Goal: Navigation & Orientation: Understand site structure

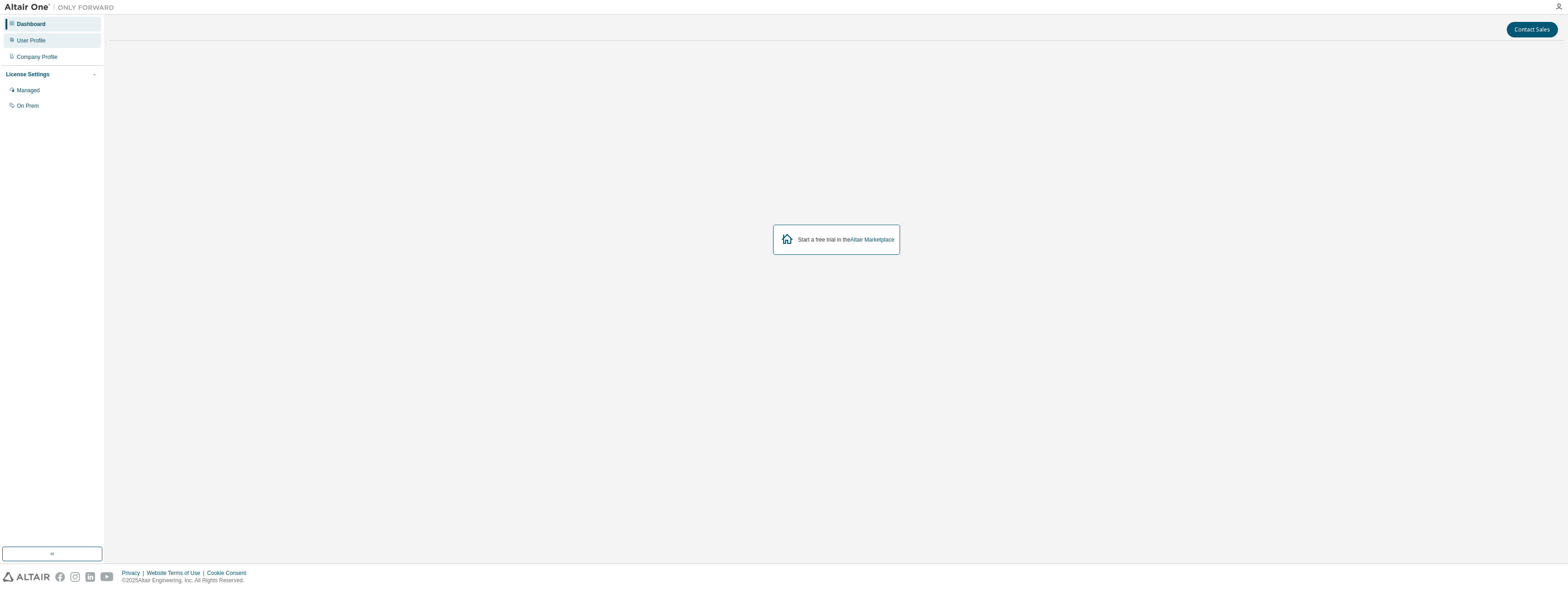
click at [43, 39] on div "User Profile" at bounding box center [31, 41] width 29 height 7
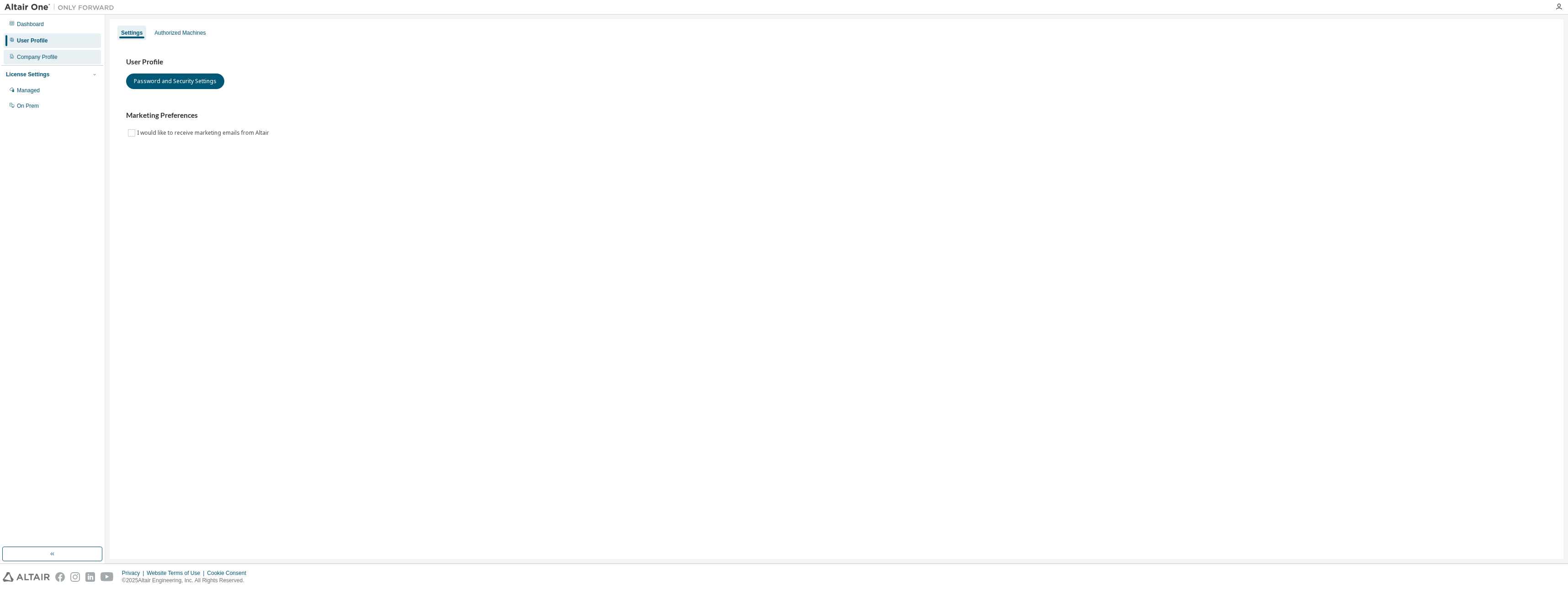
click at [41, 56] on div "Company Profile" at bounding box center [37, 57] width 41 height 7
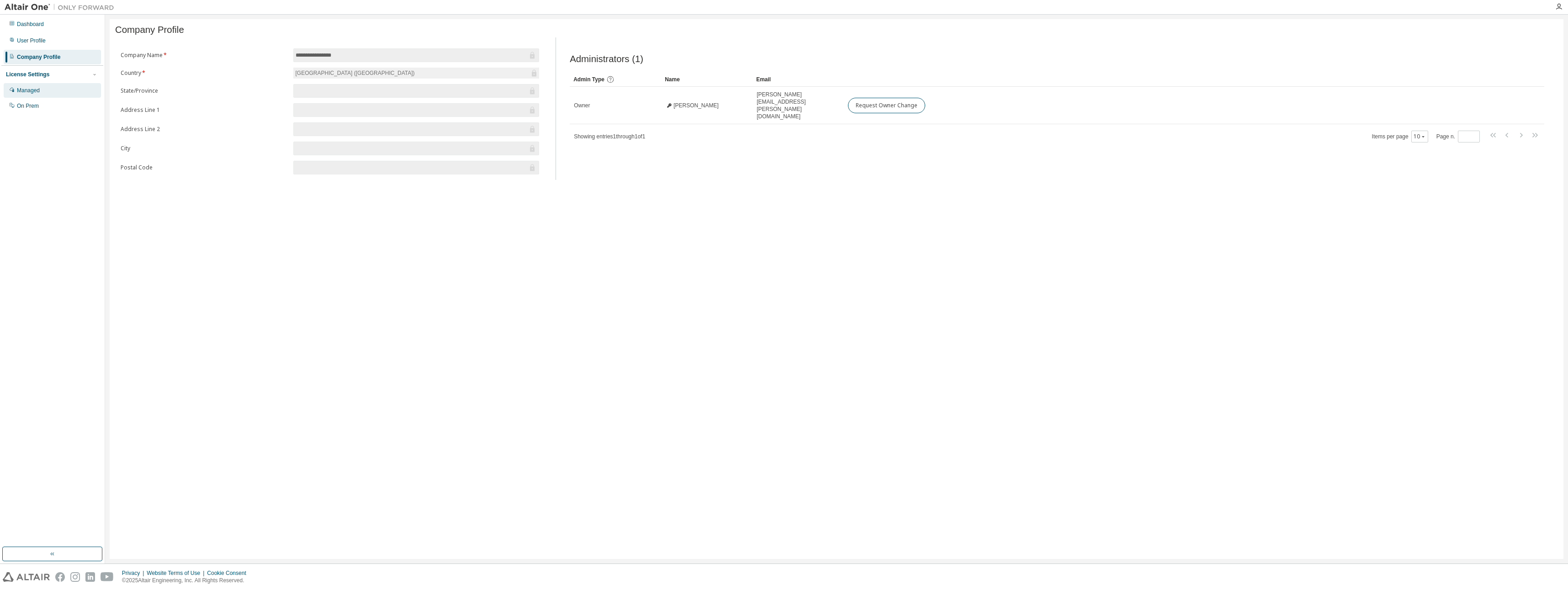
click at [36, 91] on div "Managed" at bounding box center [29, 91] width 23 height 7
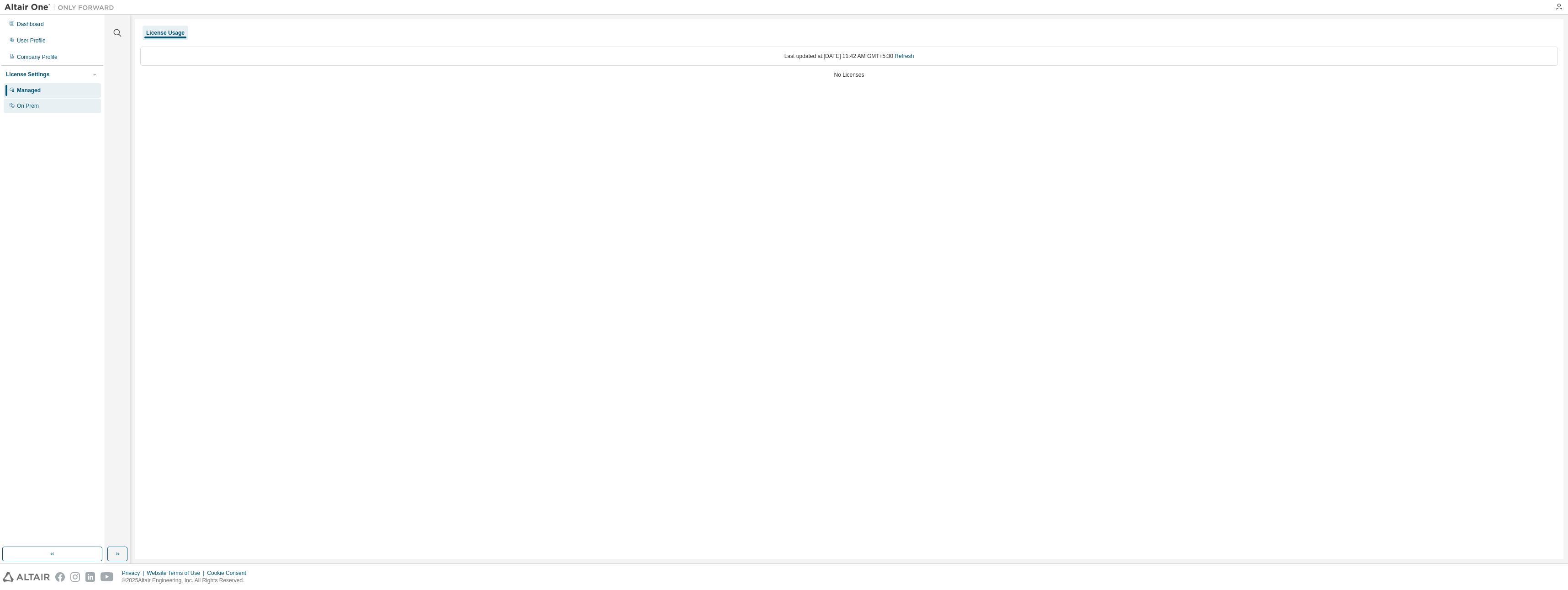
click at [28, 107] on div "On Prem" at bounding box center [28, 106] width 22 height 7
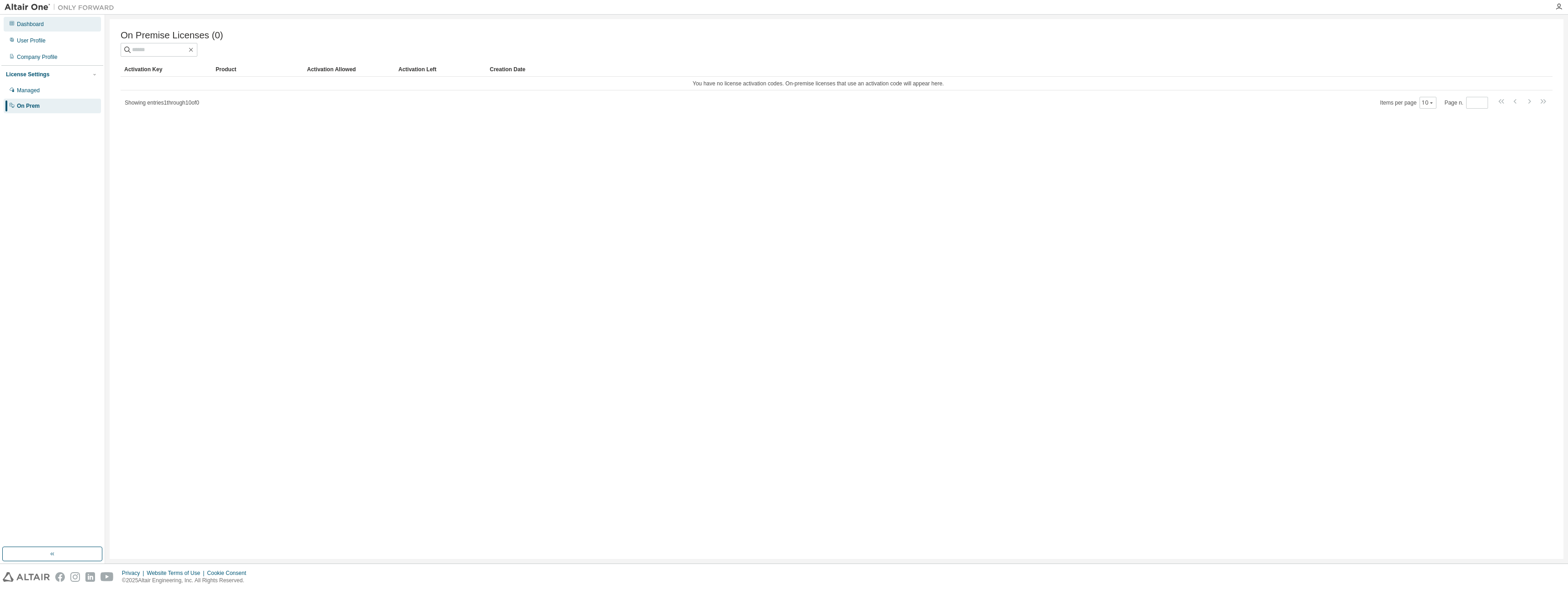
click at [42, 24] on div "Dashboard" at bounding box center [30, 24] width 27 height 7
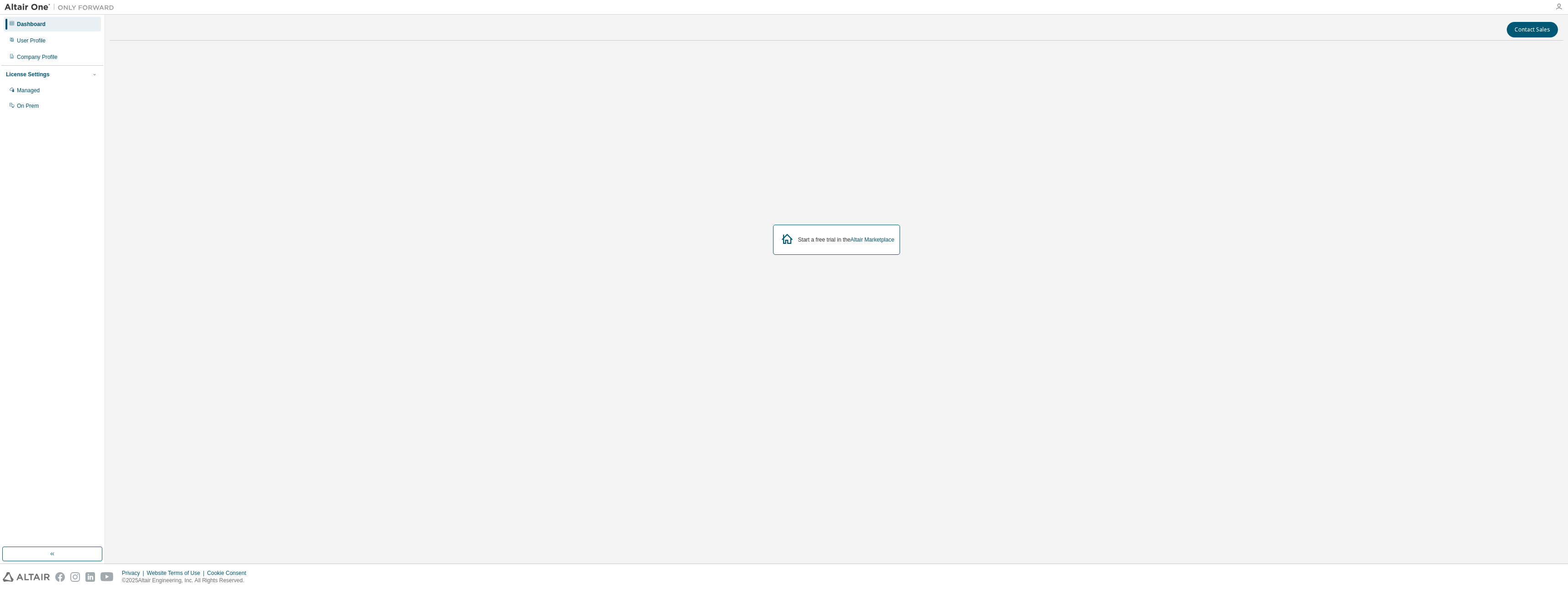
click at [1561, 9] on div at bounding box center [1559, 7] width 18 height 14
click at [1561, 9] on icon "button" at bounding box center [1559, 7] width 7 height 7
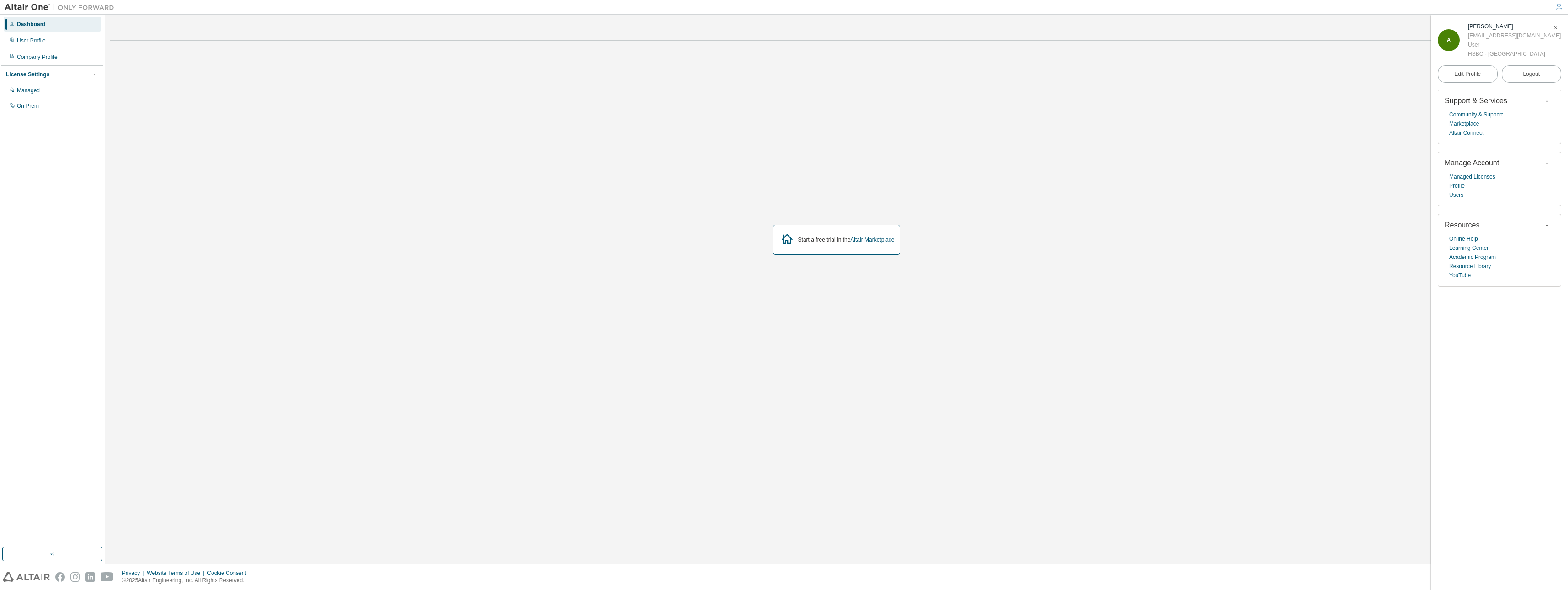
click at [759, 98] on div "Start a free trial in the Altair Marketplace" at bounding box center [836, 240] width 1454 height 383
click at [27, 8] on img at bounding box center [62, 7] width 114 height 9
click at [60, 550] on button "button" at bounding box center [52, 554] width 100 height 15
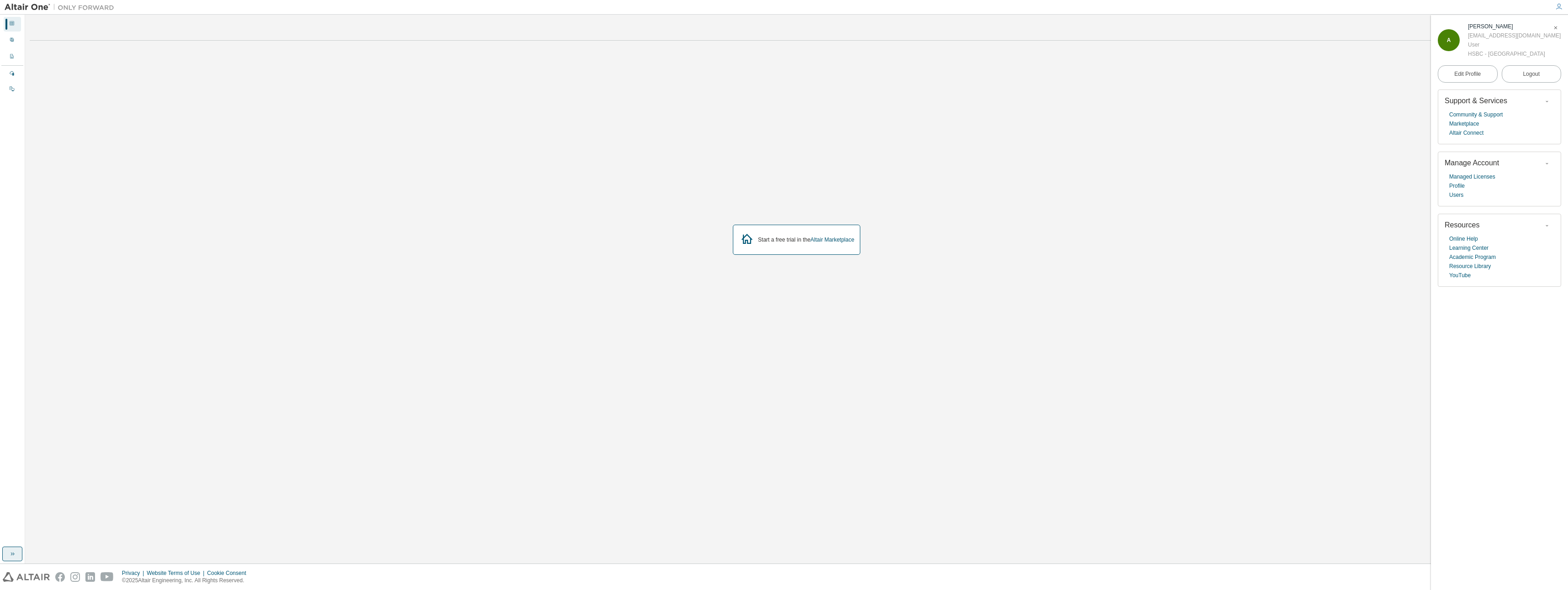
click at [19, 555] on button "button" at bounding box center [12, 554] width 20 height 15
